Goal: Task Accomplishment & Management: Manage account settings

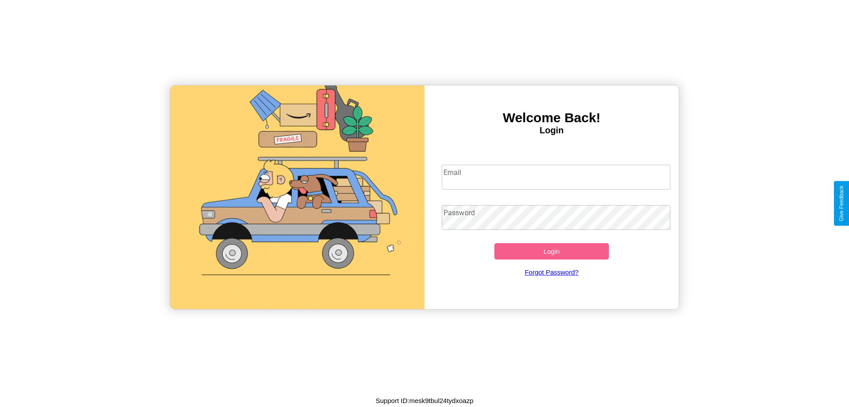
click at [556, 177] on input "Email" at bounding box center [556, 177] width 229 height 25
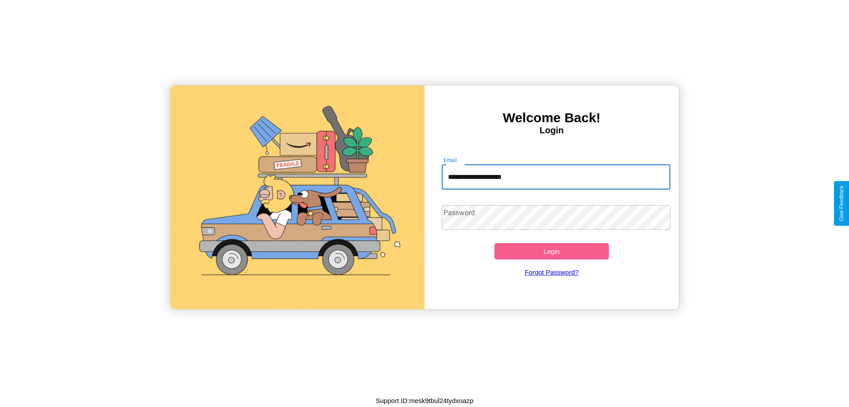
type input "**********"
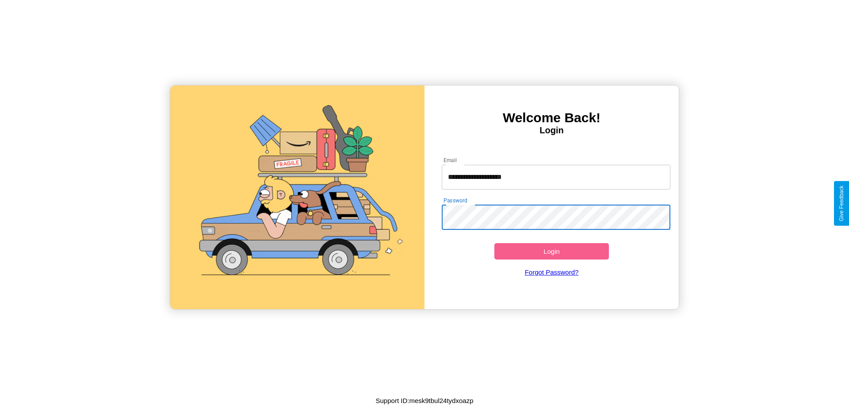
click at [552, 251] on button "Login" at bounding box center [552, 251] width 115 height 16
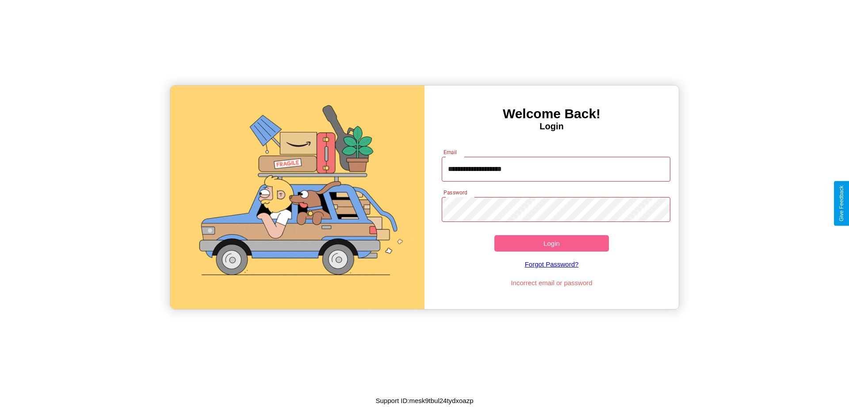
click at [552, 243] on button "Login" at bounding box center [552, 243] width 115 height 16
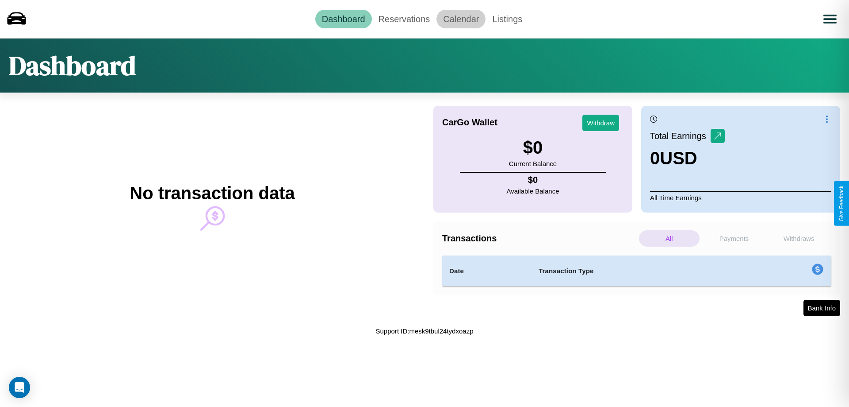
click at [461, 19] on link "Calendar" at bounding box center [461, 19] width 49 height 19
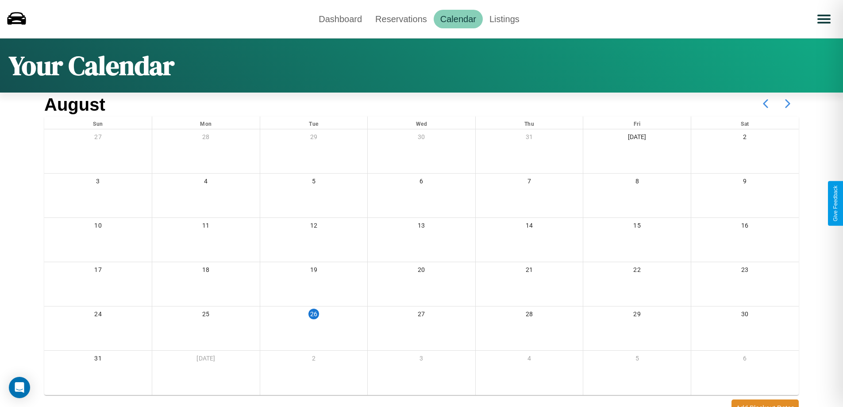
click at [788, 104] on icon at bounding box center [787, 103] width 22 height 22
click at [401, 19] on link "Reservations" at bounding box center [401, 19] width 65 height 19
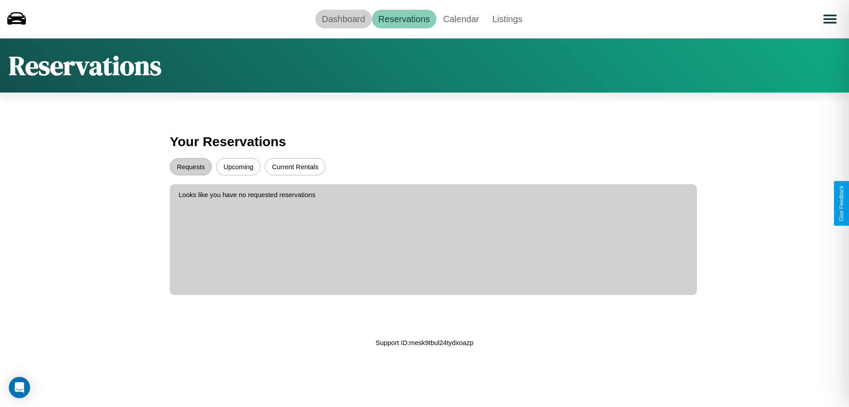
click at [343, 19] on link "Dashboard" at bounding box center [343, 19] width 57 height 19
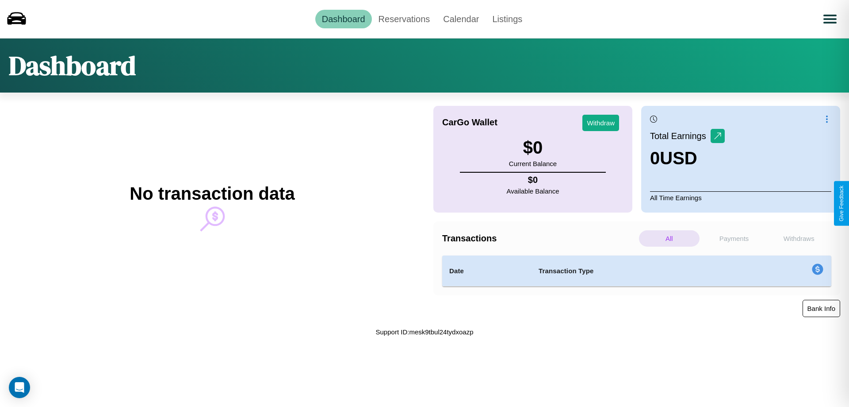
click at [822, 308] on button "Bank Info" at bounding box center [822, 308] width 38 height 17
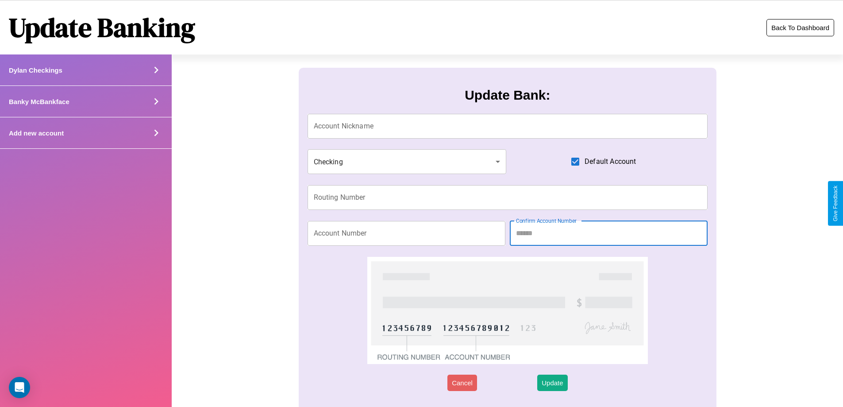
click at [800, 27] on button "Back To Dashboard" at bounding box center [800, 27] width 68 height 17
